Goal: Find specific page/section: Find specific page/section

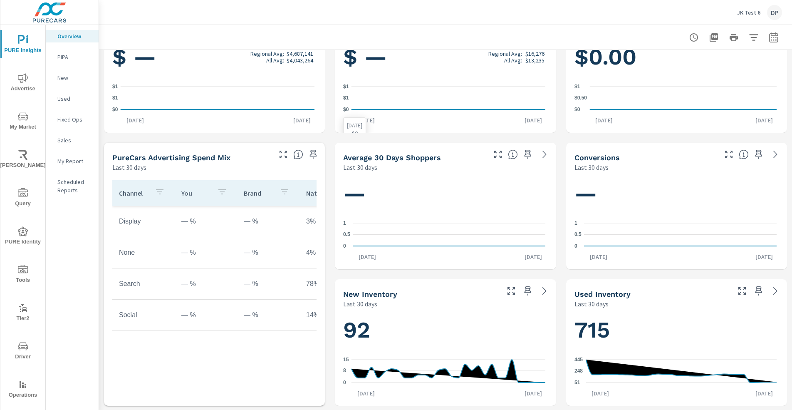
scroll to position [186, 0]
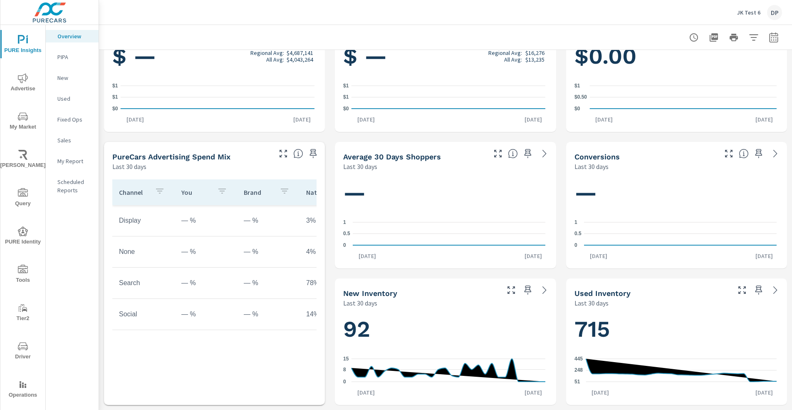
click at [532, 154] on div at bounding box center [522, 151] width 68 height 18
click at [540, 154] on icon at bounding box center [545, 154] width 10 height 10
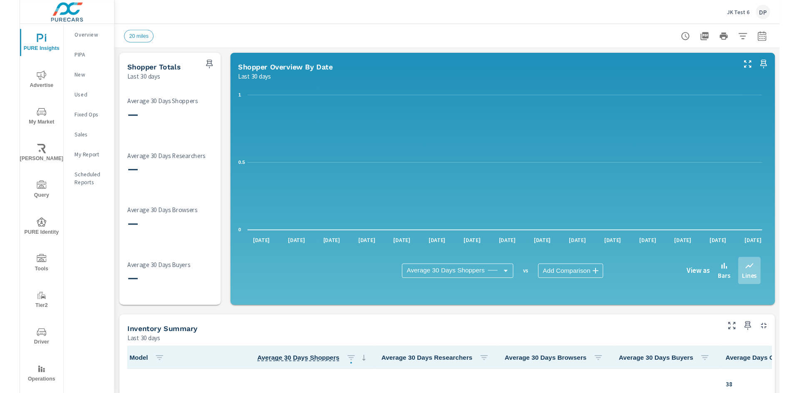
scroll to position [0, 0]
